Goal: Transaction & Acquisition: Book appointment/travel/reservation

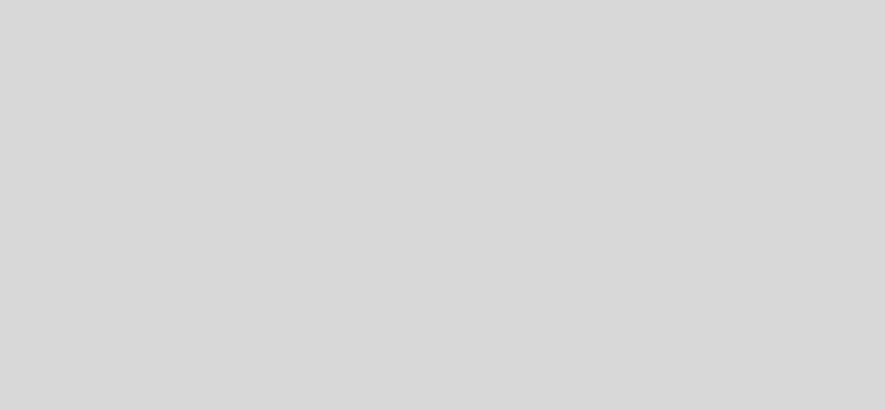
select select "es"
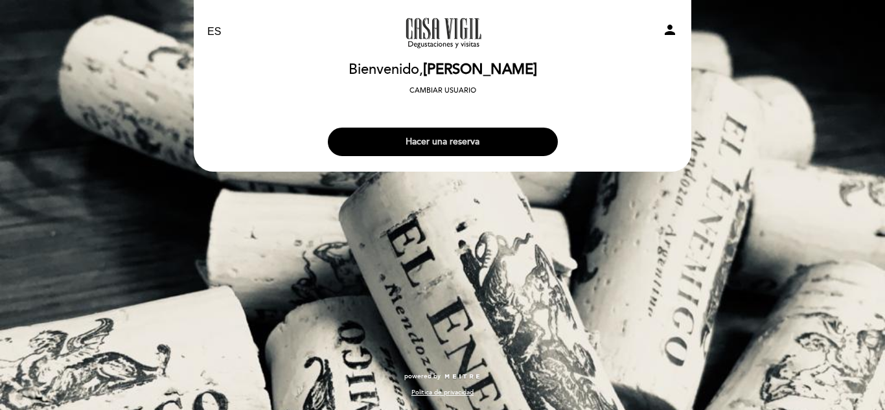
click at [438, 141] on button "Hacer una reserva" at bounding box center [443, 142] width 230 height 29
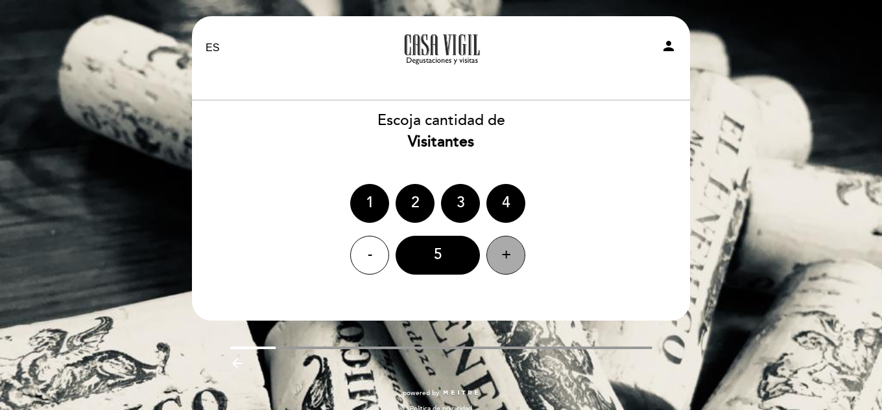
click at [510, 251] on div "+" at bounding box center [505, 255] width 39 height 39
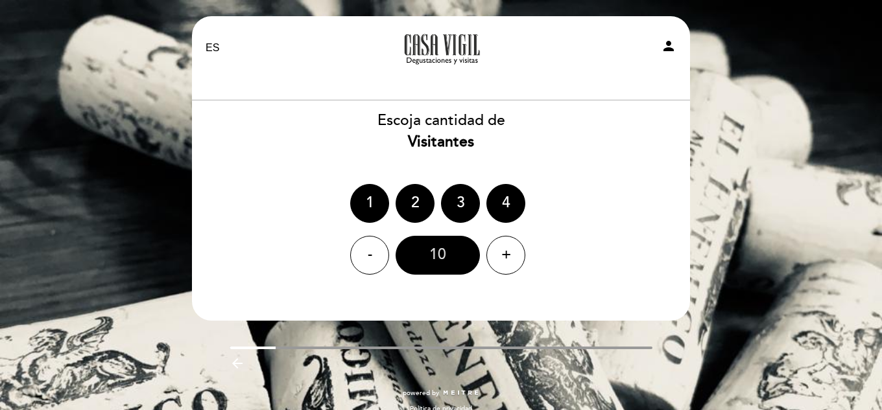
click at [445, 258] on div "10" at bounding box center [437, 255] width 84 height 39
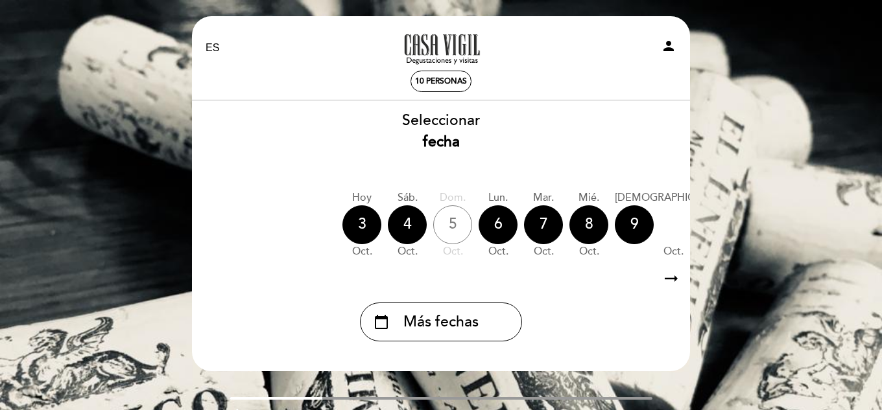
click at [664, 282] on icon "arrow_right_alt" at bounding box center [670, 279] width 19 height 28
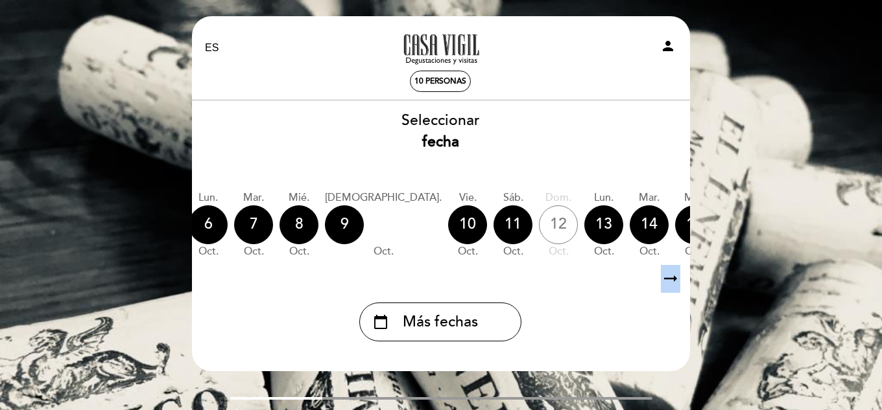
click at [664, 282] on icon "arrow_right_alt" at bounding box center [670, 279] width 19 height 28
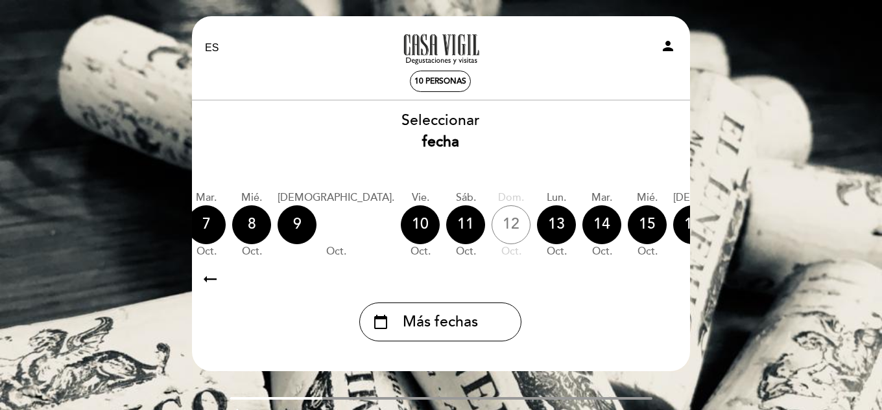
scroll to position [0, 378]
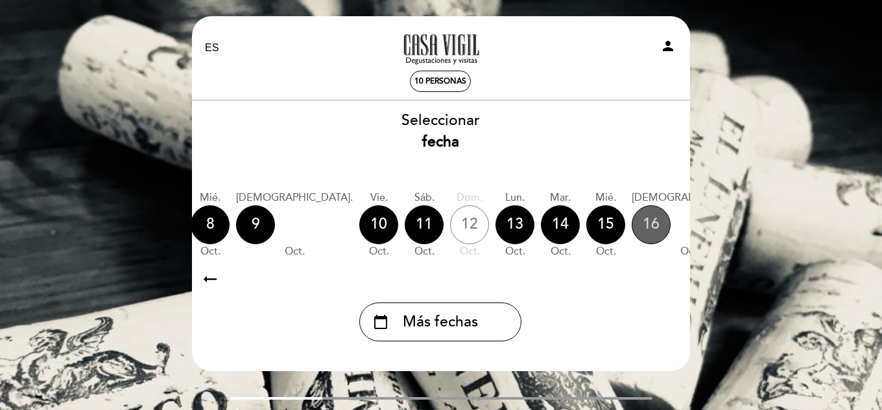
click at [631, 220] on div "16" at bounding box center [650, 224] width 39 height 39
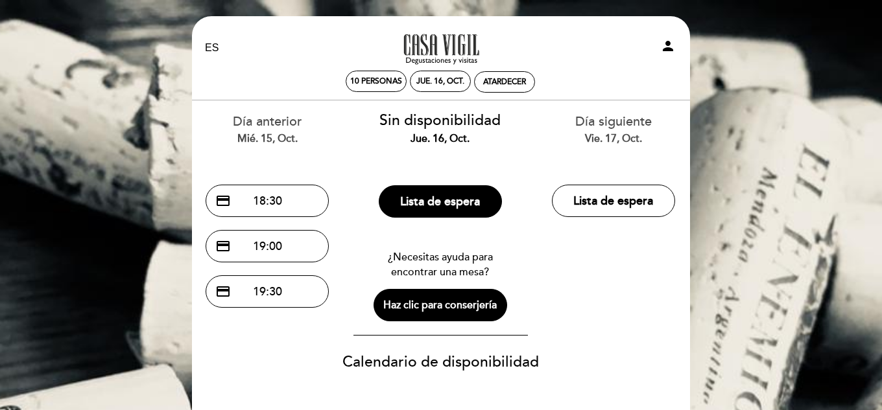
click at [258, 132] on div "mié. 15, oct." at bounding box center [268, 139] width 154 height 15
